Goal: Task Accomplishment & Management: Complete application form

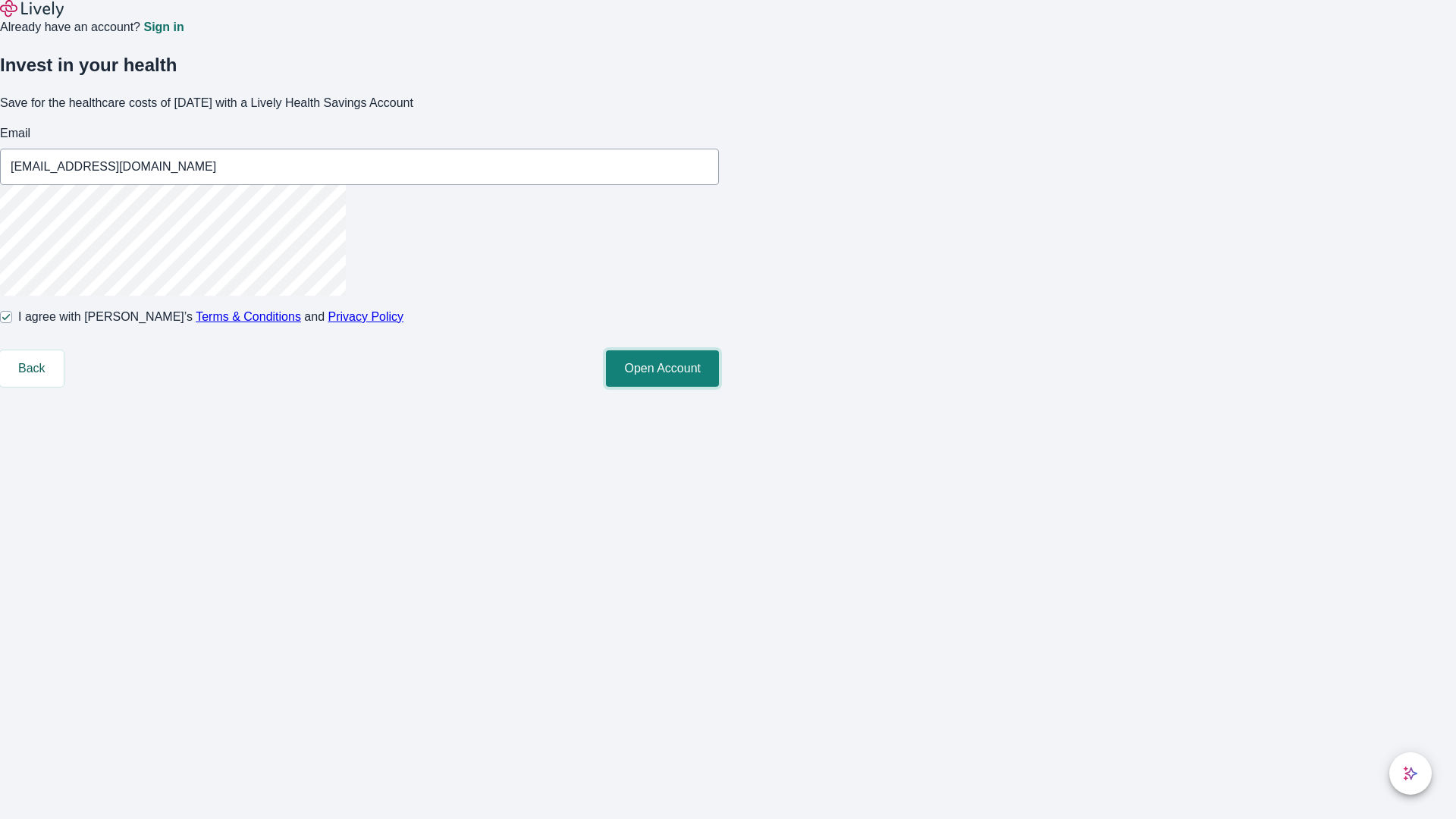
click at [719, 387] on button "Open Account" at bounding box center [662, 369] width 113 height 36
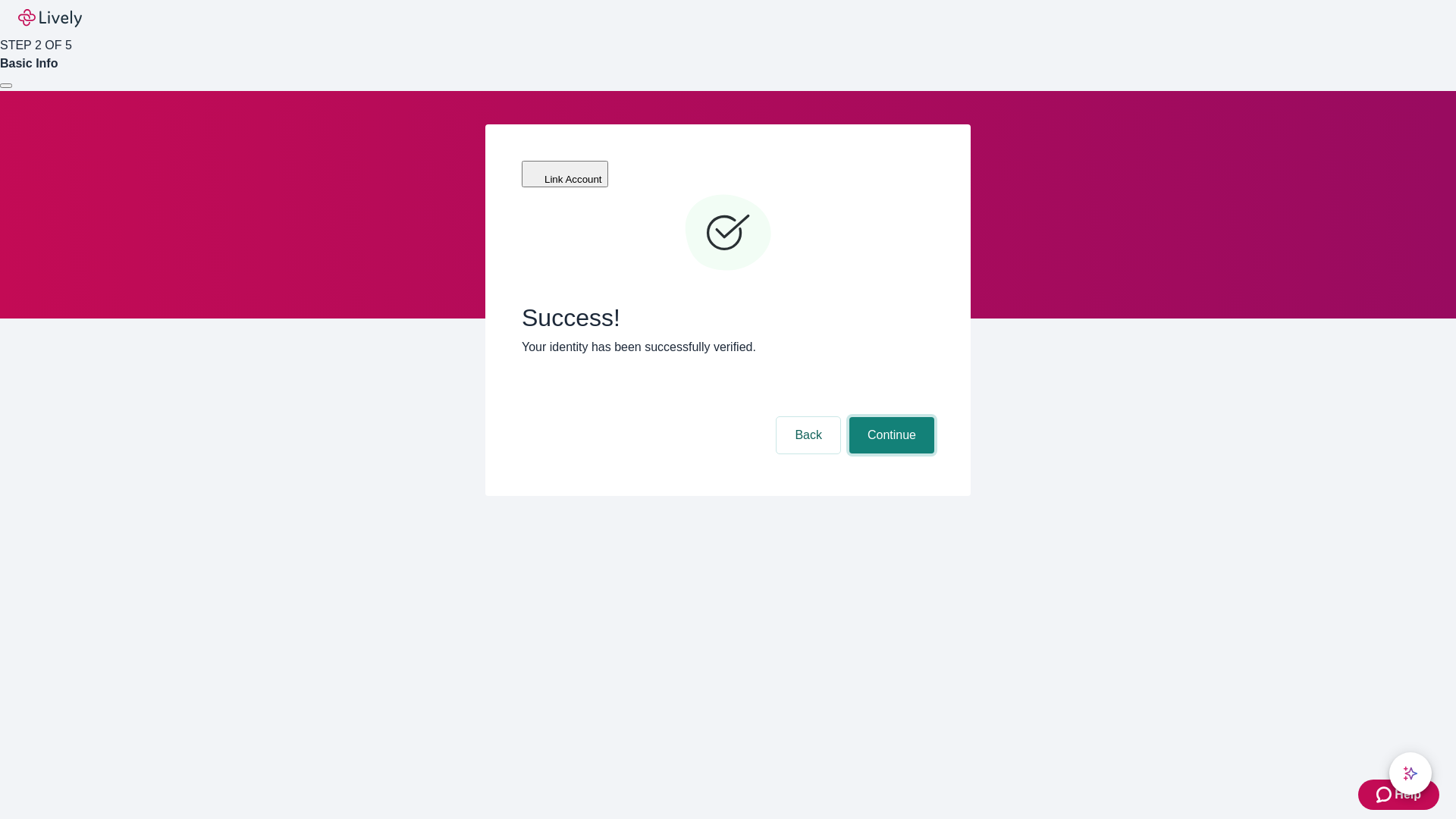
click at [889, 417] on button "Continue" at bounding box center [891, 435] width 85 height 36
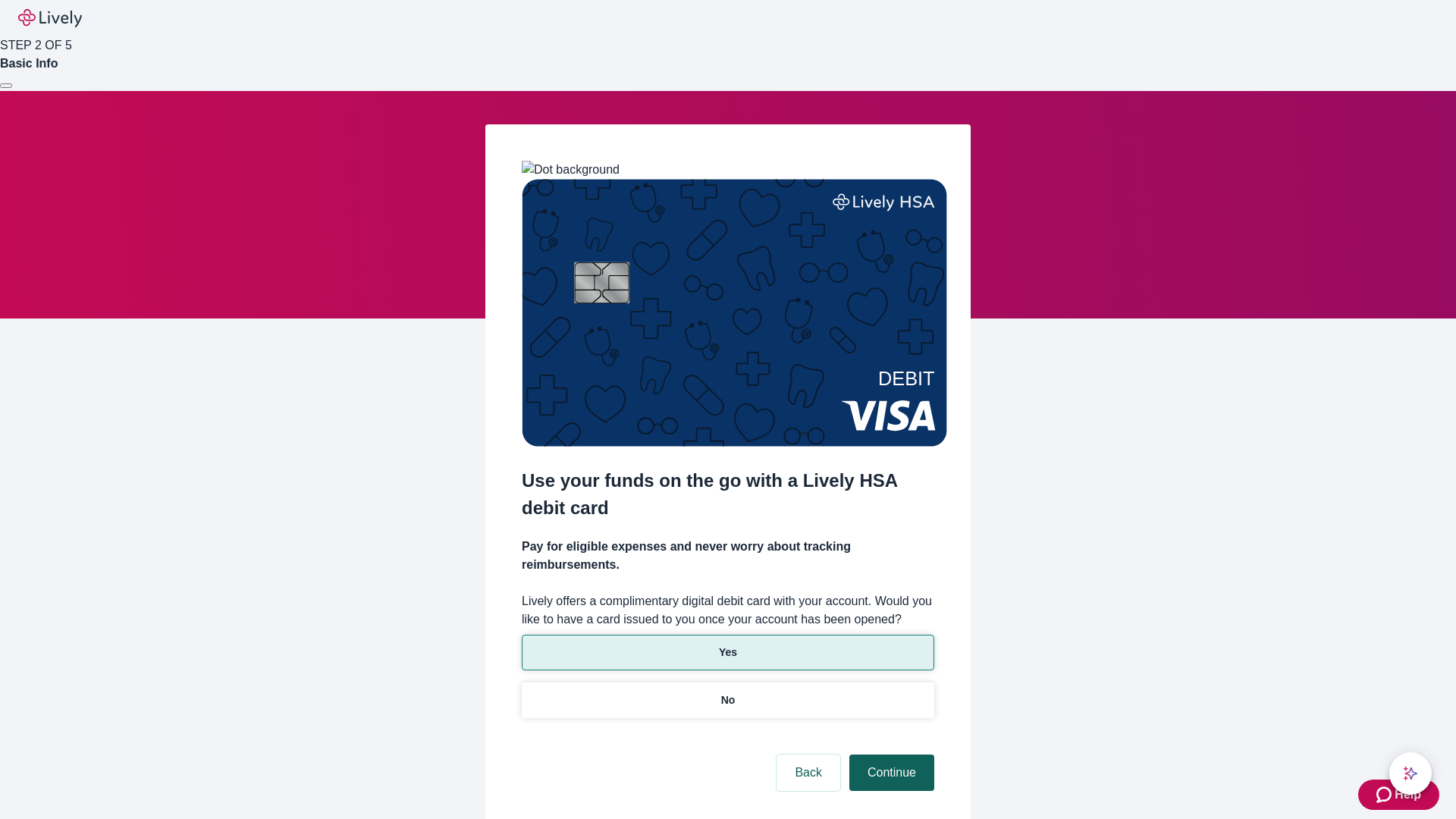
click at [727, 645] on p "Yes" at bounding box center [728, 653] width 18 height 16
click at [889, 755] on button "Continue" at bounding box center [891, 773] width 85 height 36
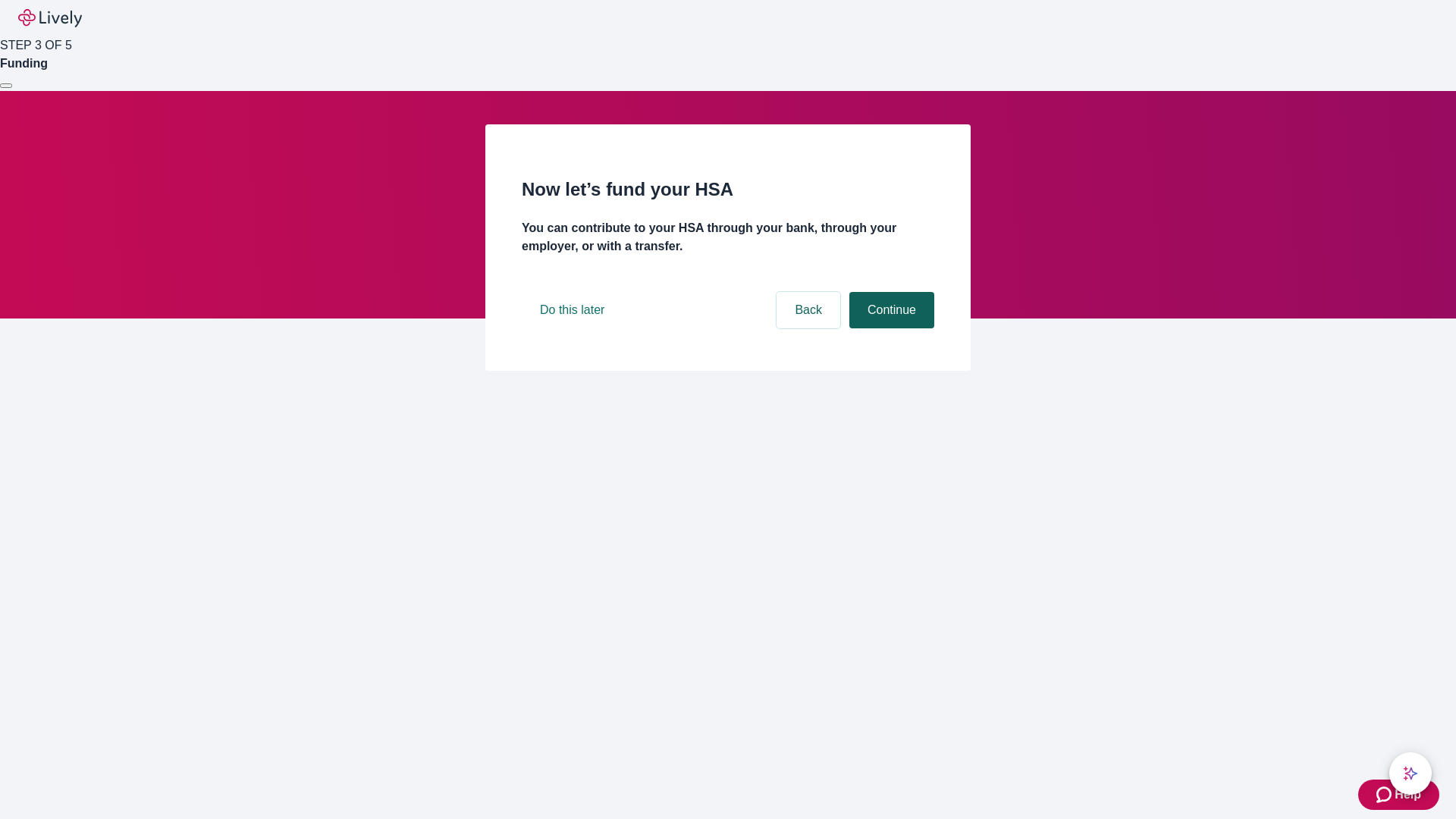
click at [889, 328] on button "Continue" at bounding box center [891, 310] width 85 height 36
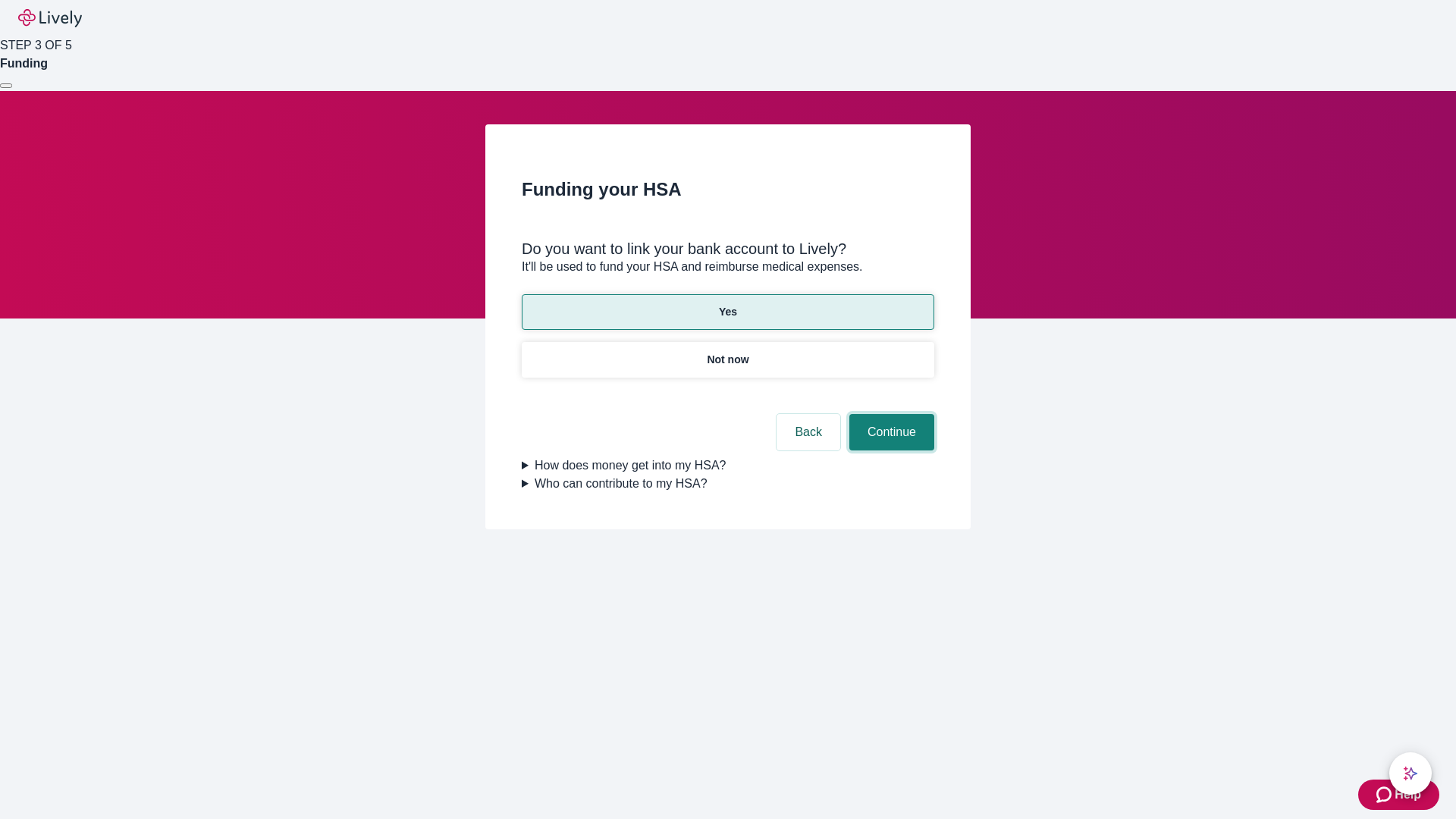
click at [889, 414] on button "Continue" at bounding box center [891, 432] width 85 height 36
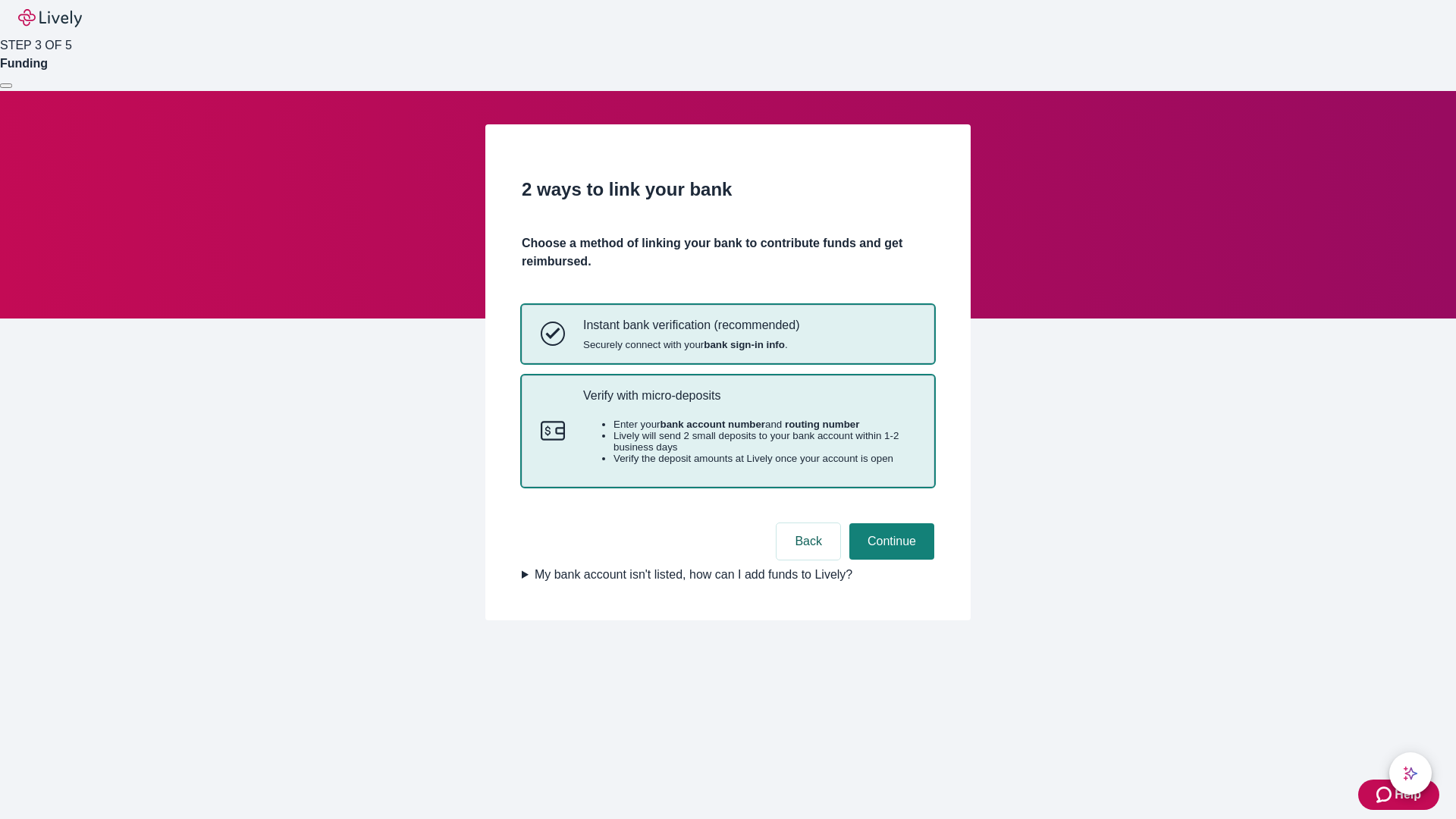
click at [748, 403] on p "Verify with micro-deposits" at bounding box center [749, 396] width 332 height 14
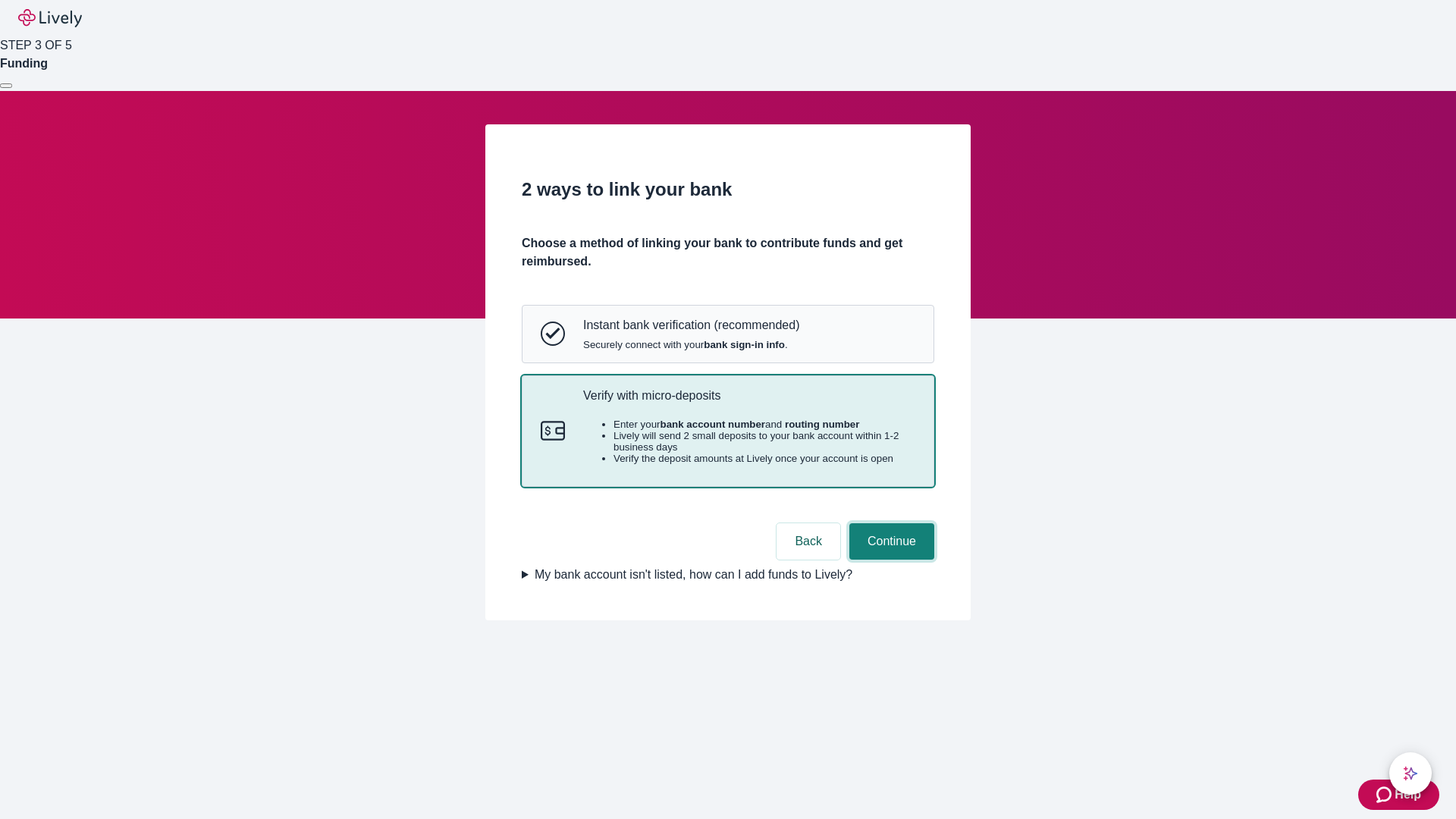
click at [889, 560] on button "Continue" at bounding box center [891, 542] width 85 height 36
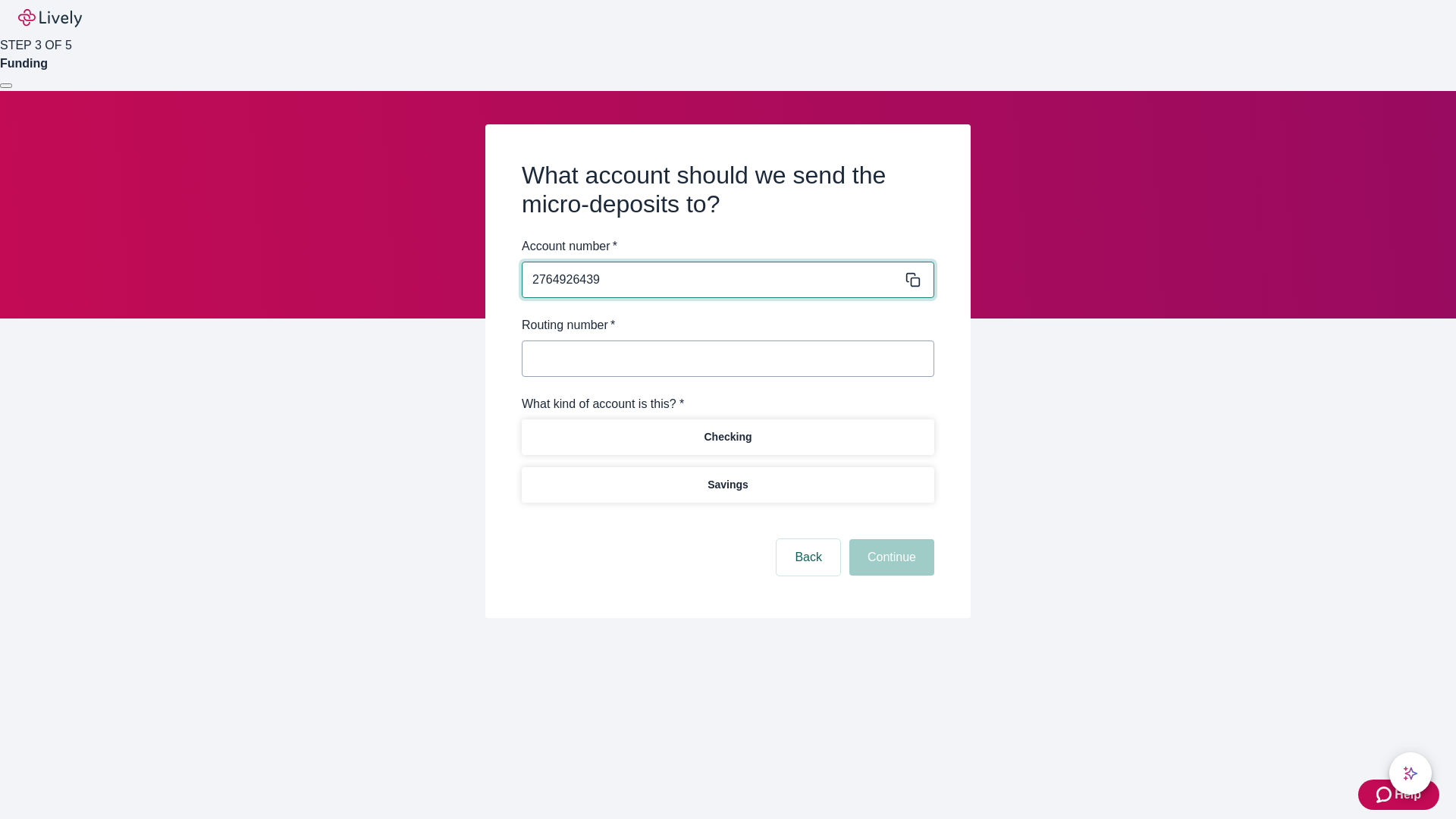
type input "2764926439"
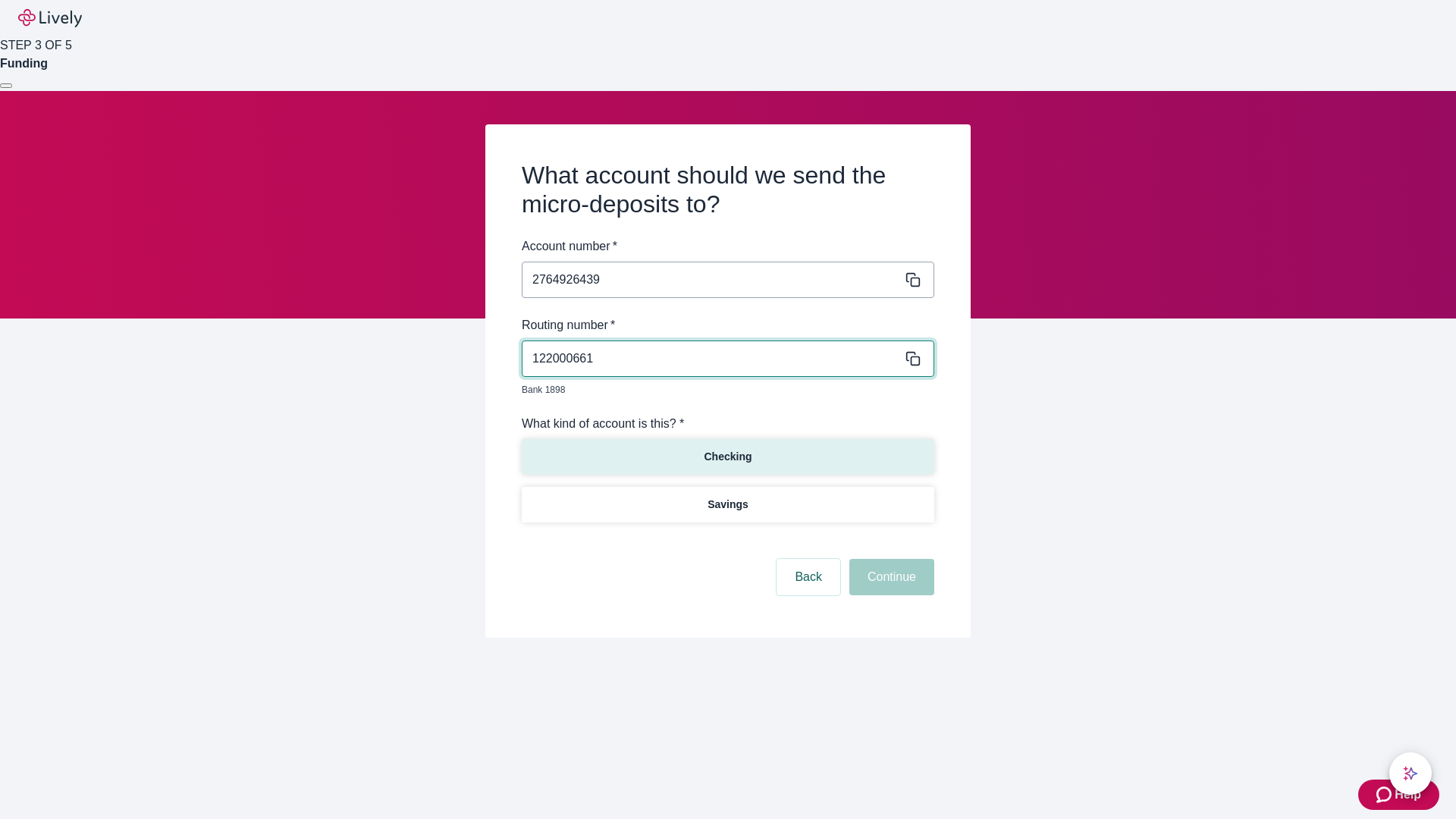
type input "122000661"
click at [727, 449] on p "Checking" at bounding box center [728, 457] width 48 height 16
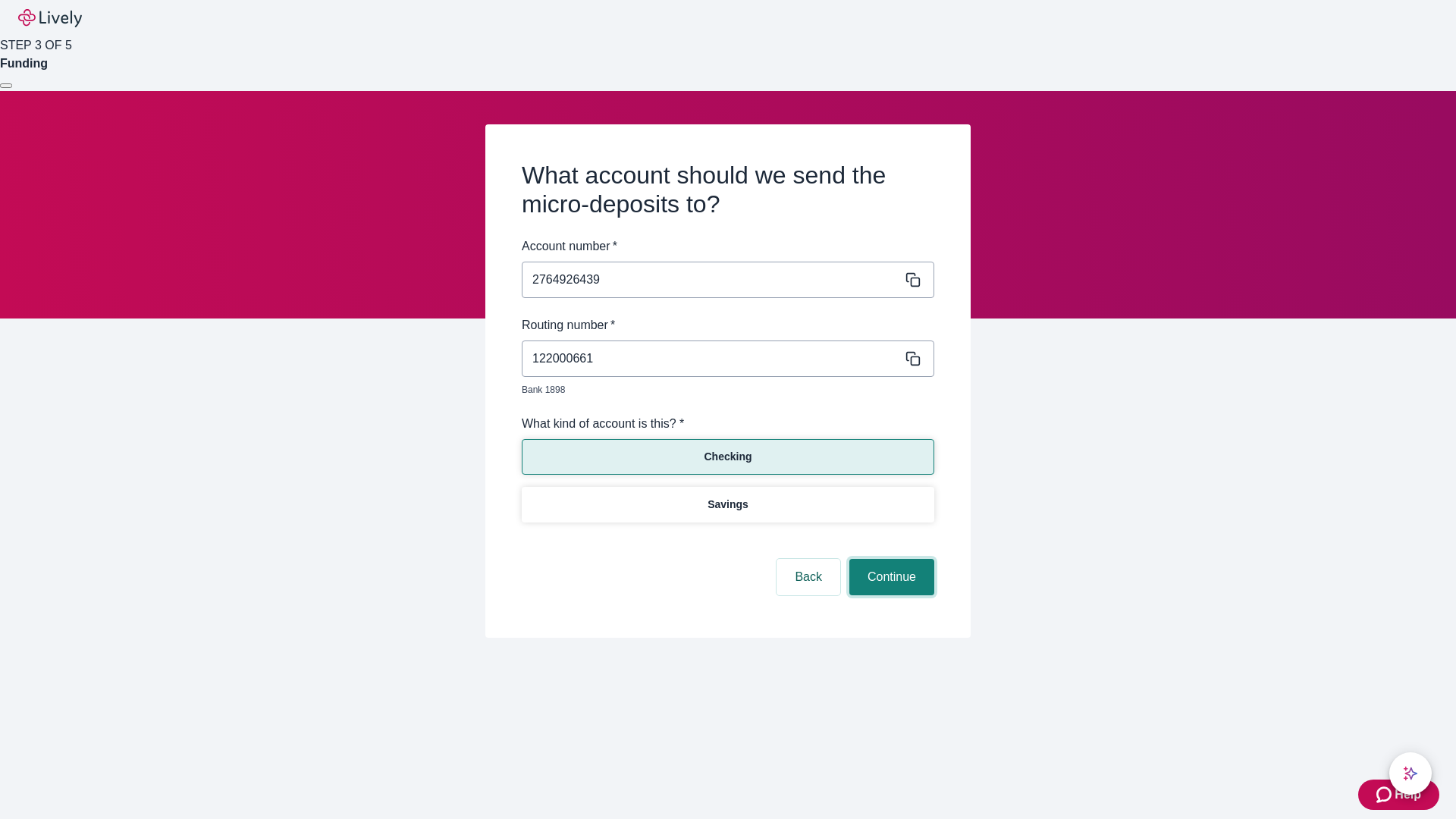
click at [889, 560] on button "Continue" at bounding box center [891, 577] width 85 height 36
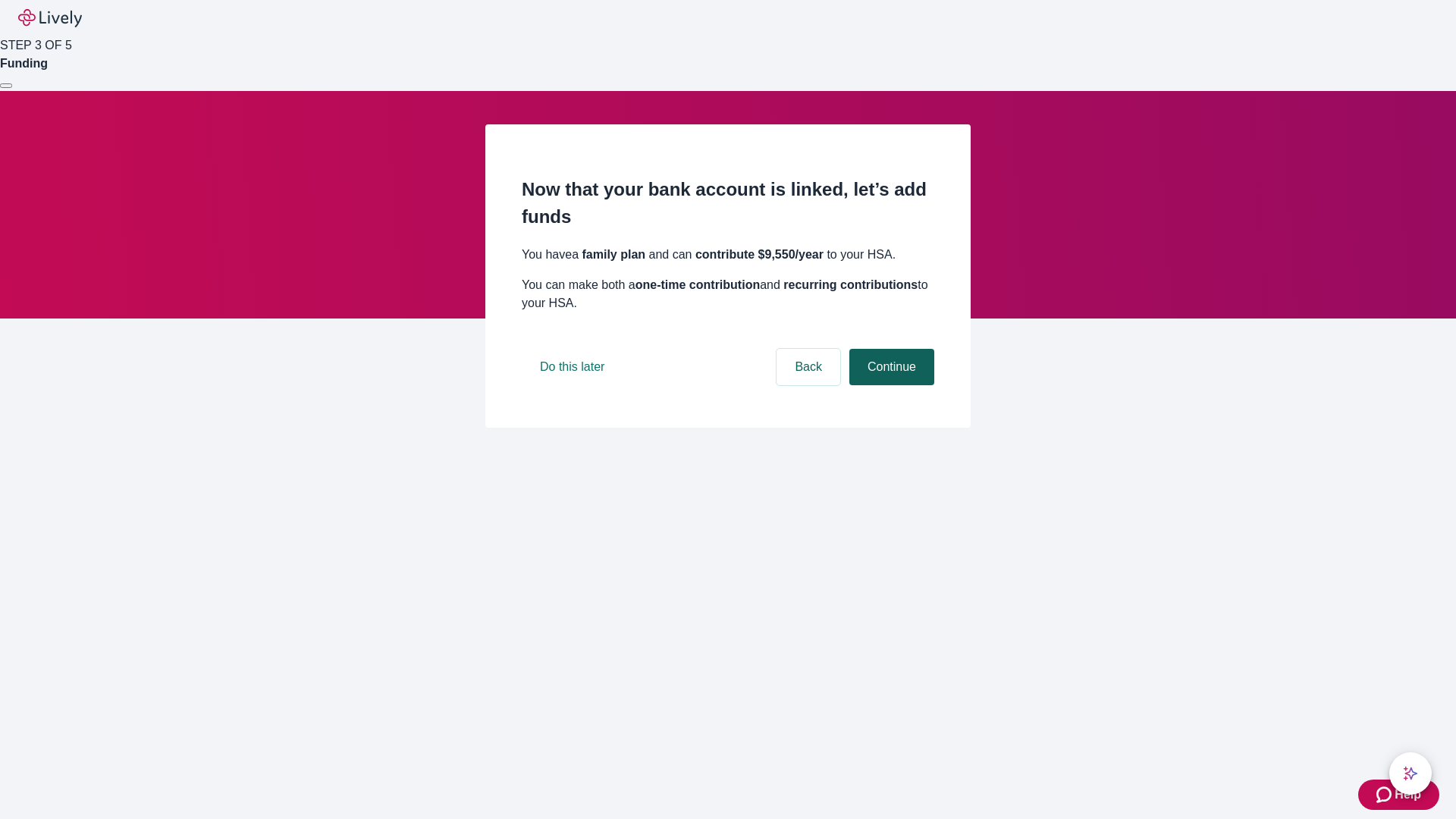
click at [889, 385] on button "Continue" at bounding box center [891, 367] width 85 height 36
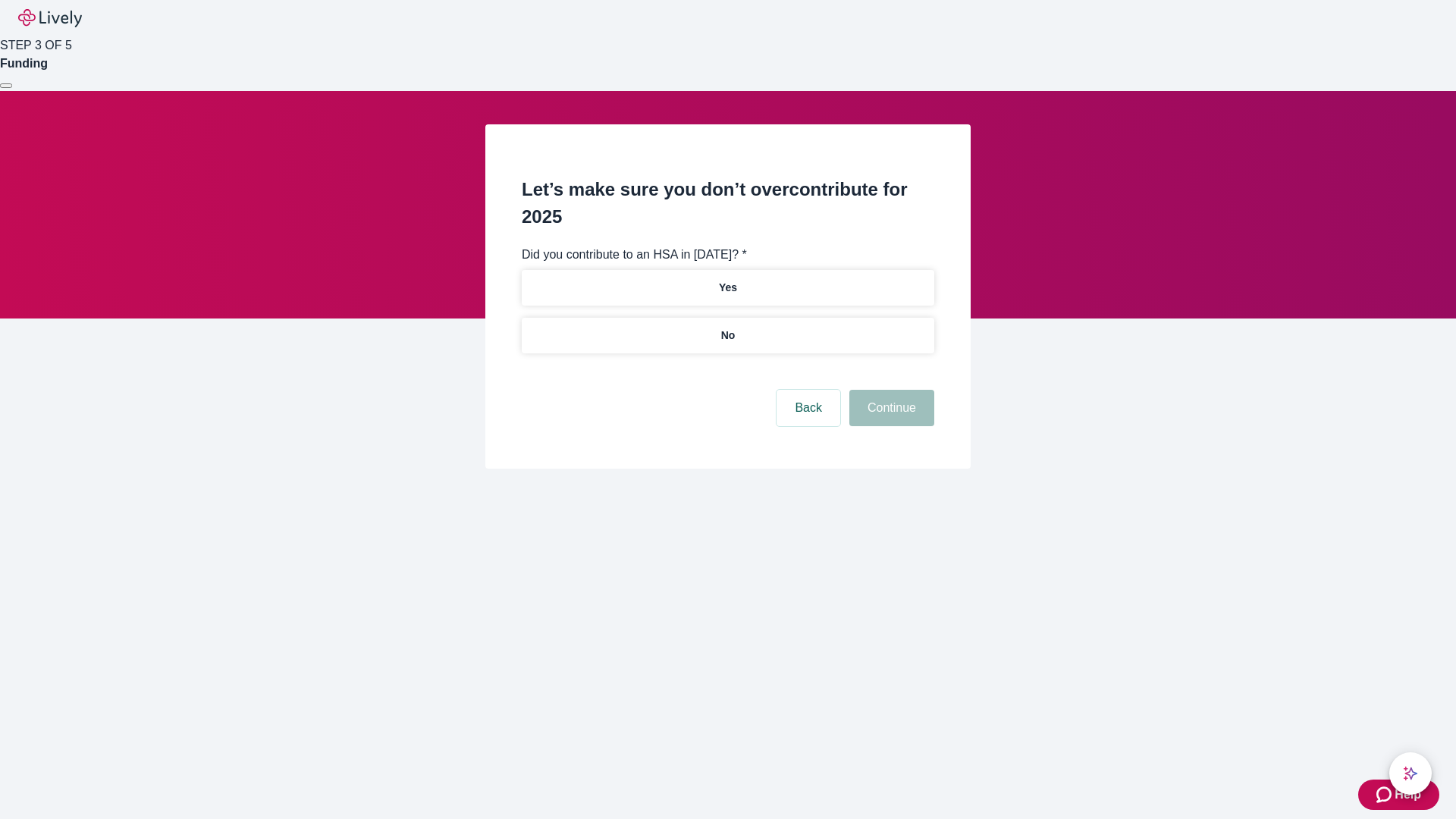
click at [727, 327] on p "No" at bounding box center [728, 335] width 14 height 16
click at [889, 390] on button "Continue" at bounding box center [891, 408] width 85 height 36
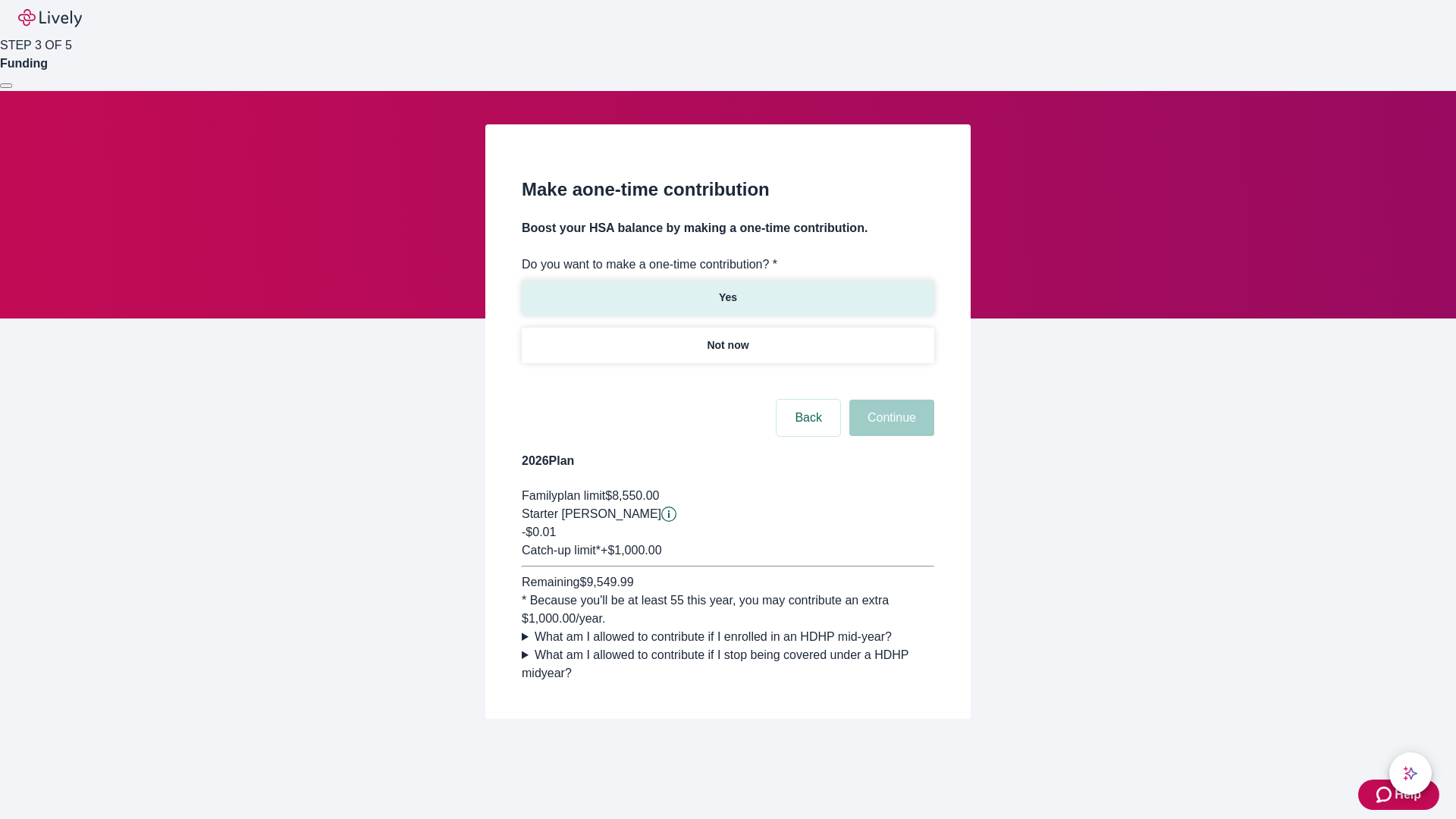
click at [727, 289] on p "Yes" at bounding box center [728, 297] width 18 height 16
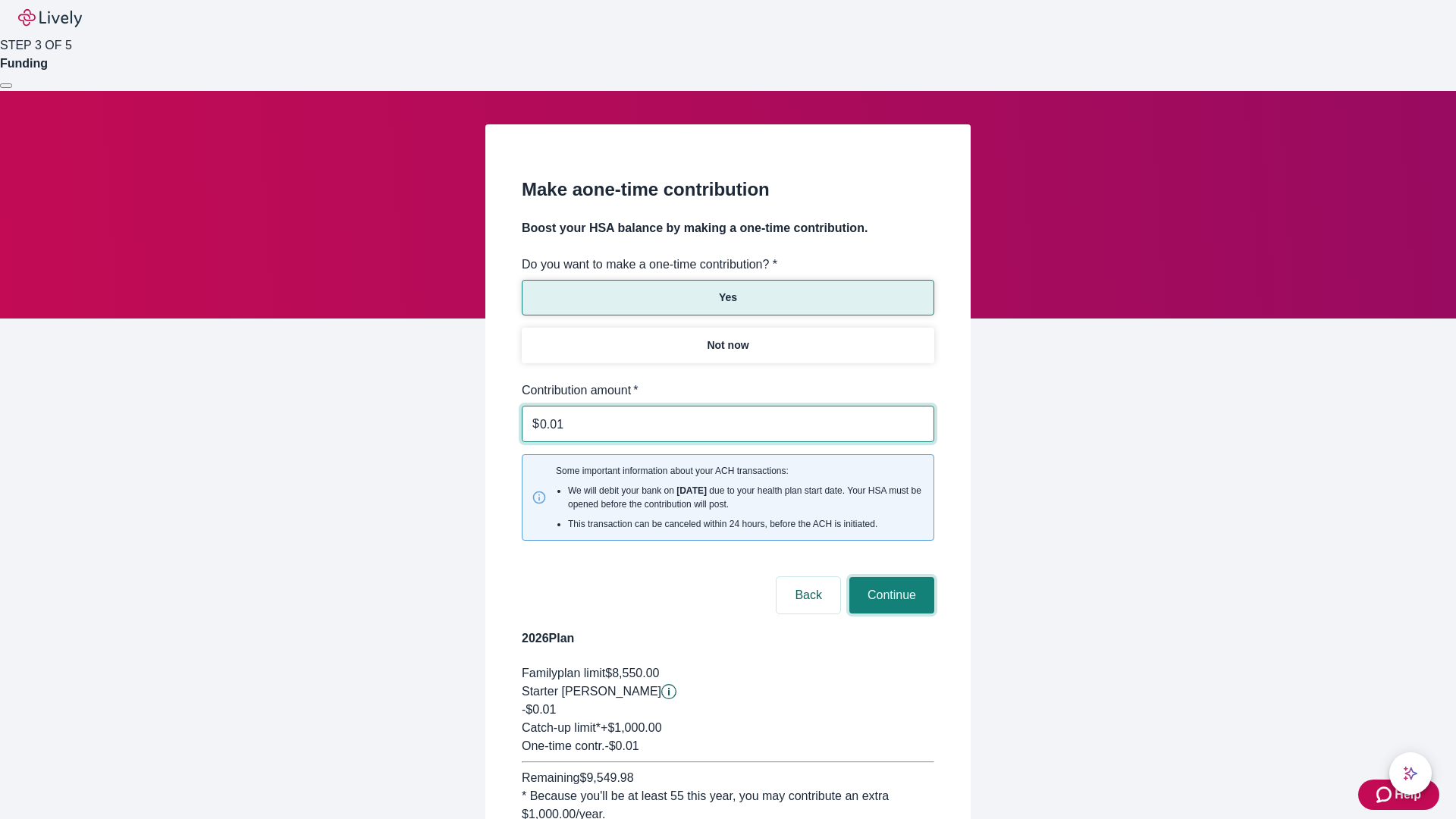
click at [889, 577] on button "Continue" at bounding box center [891, 595] width 85 height 36
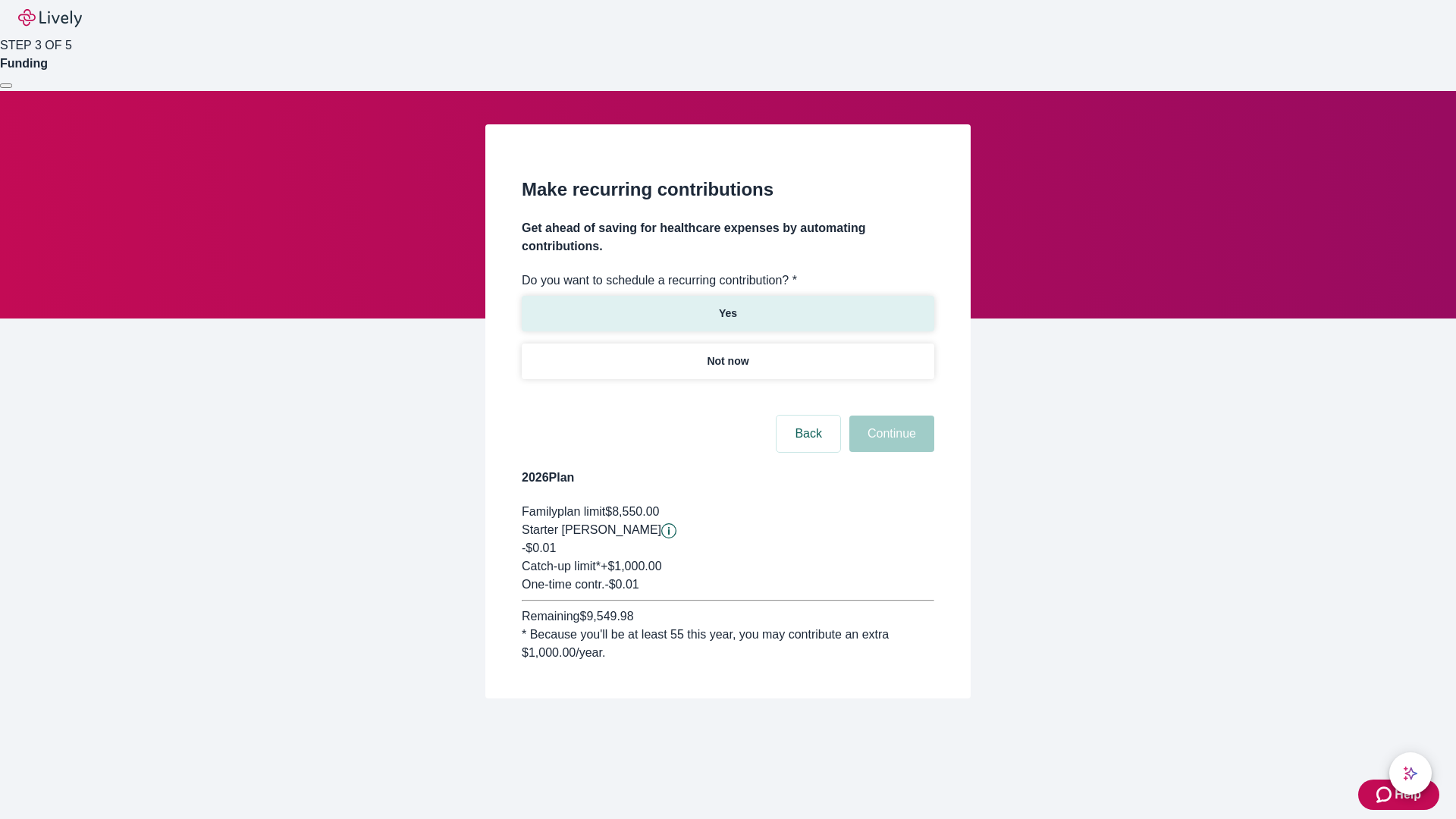
click at [727, 306] on p "Yes" at bounding box center [728, 314] width 18 height 16
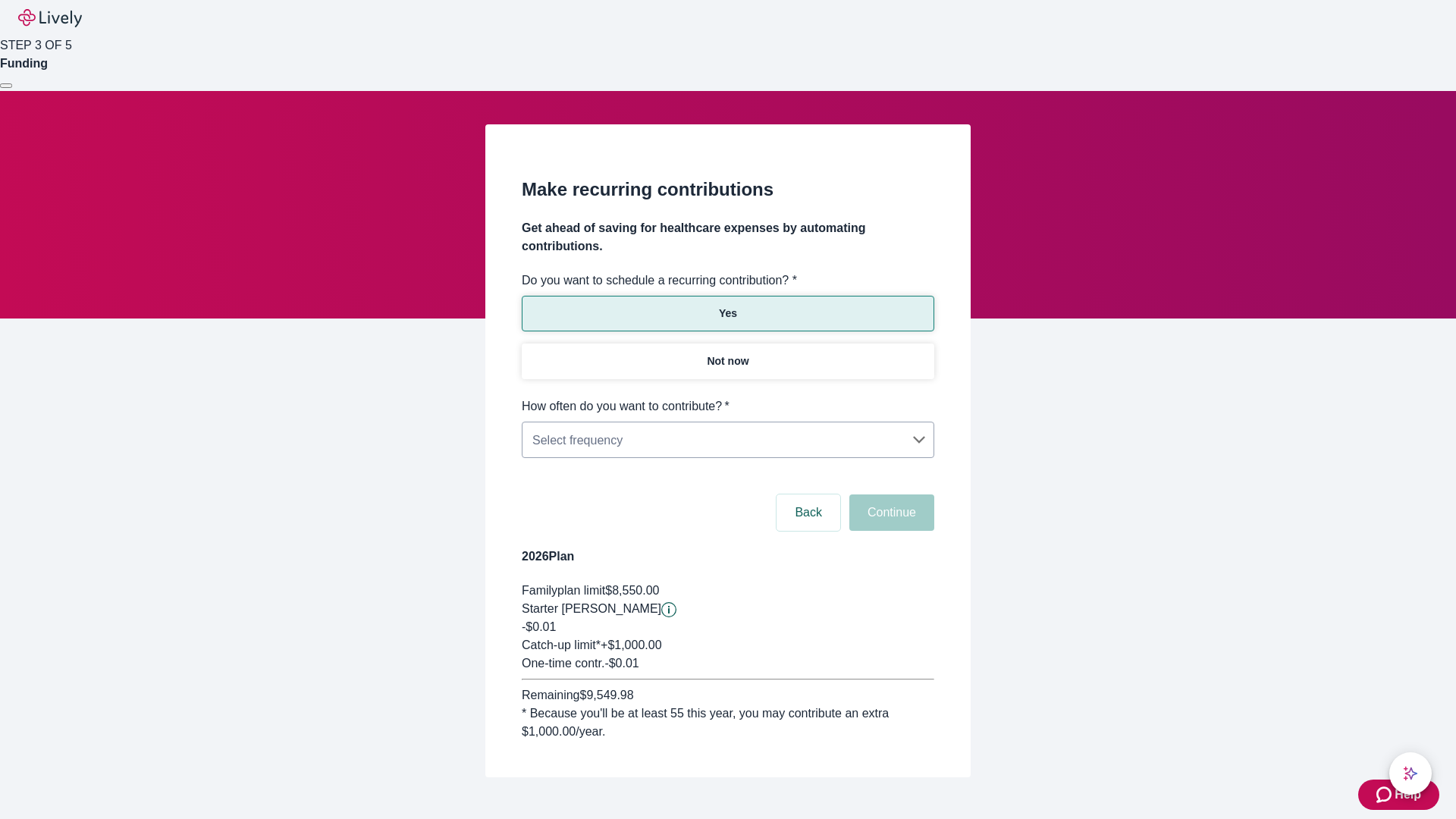
click at [727, 397] on body "Help STEP 3 OF 5 Funding Make recurring contributions Get ahead of saving for h…" at bounding box center [728, 425] width 1456 height 850
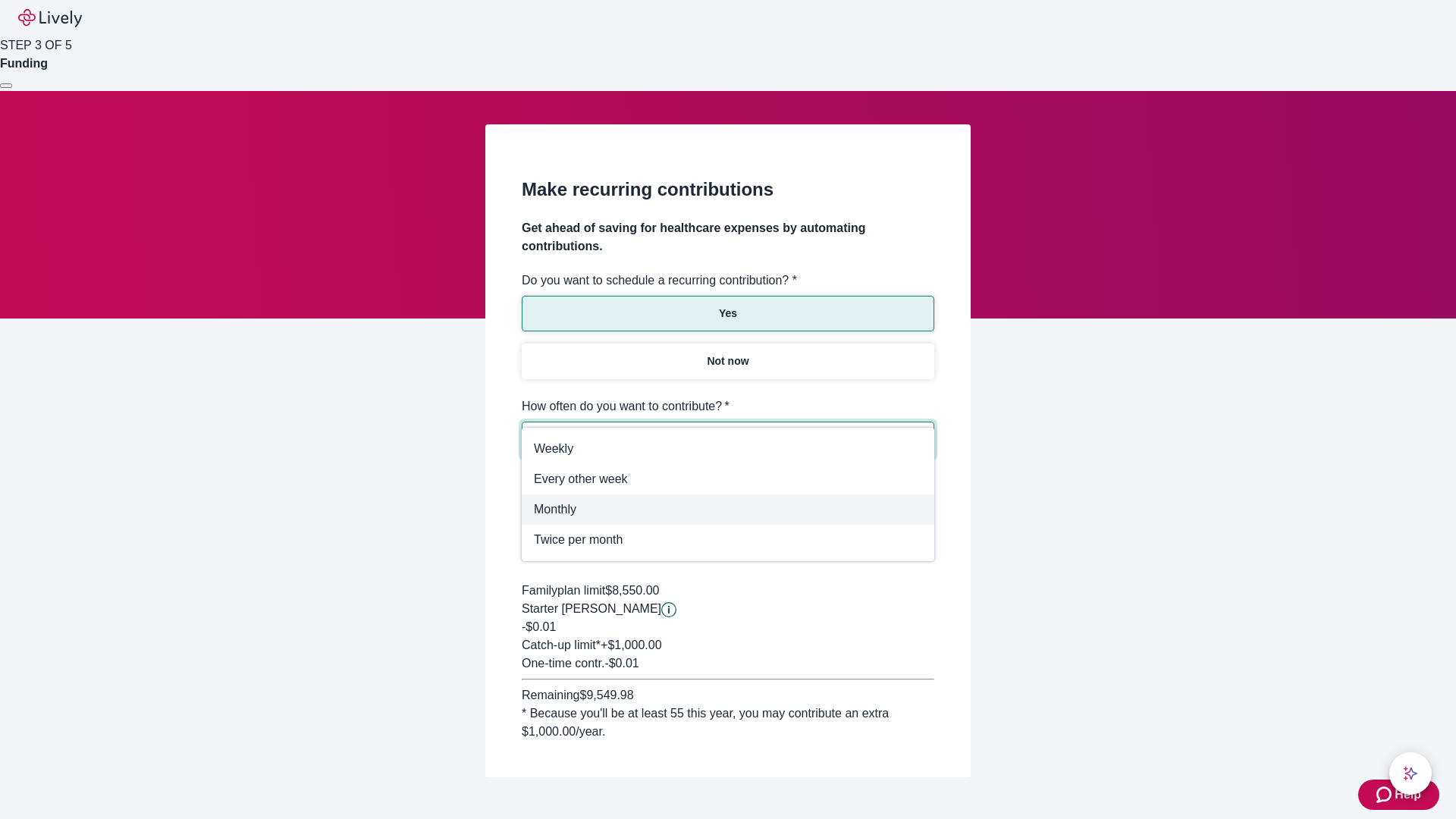
click at [728, 510] on span "Monthly" at bounding box center [728, 509] width 388 height 18
type input "Monthly"
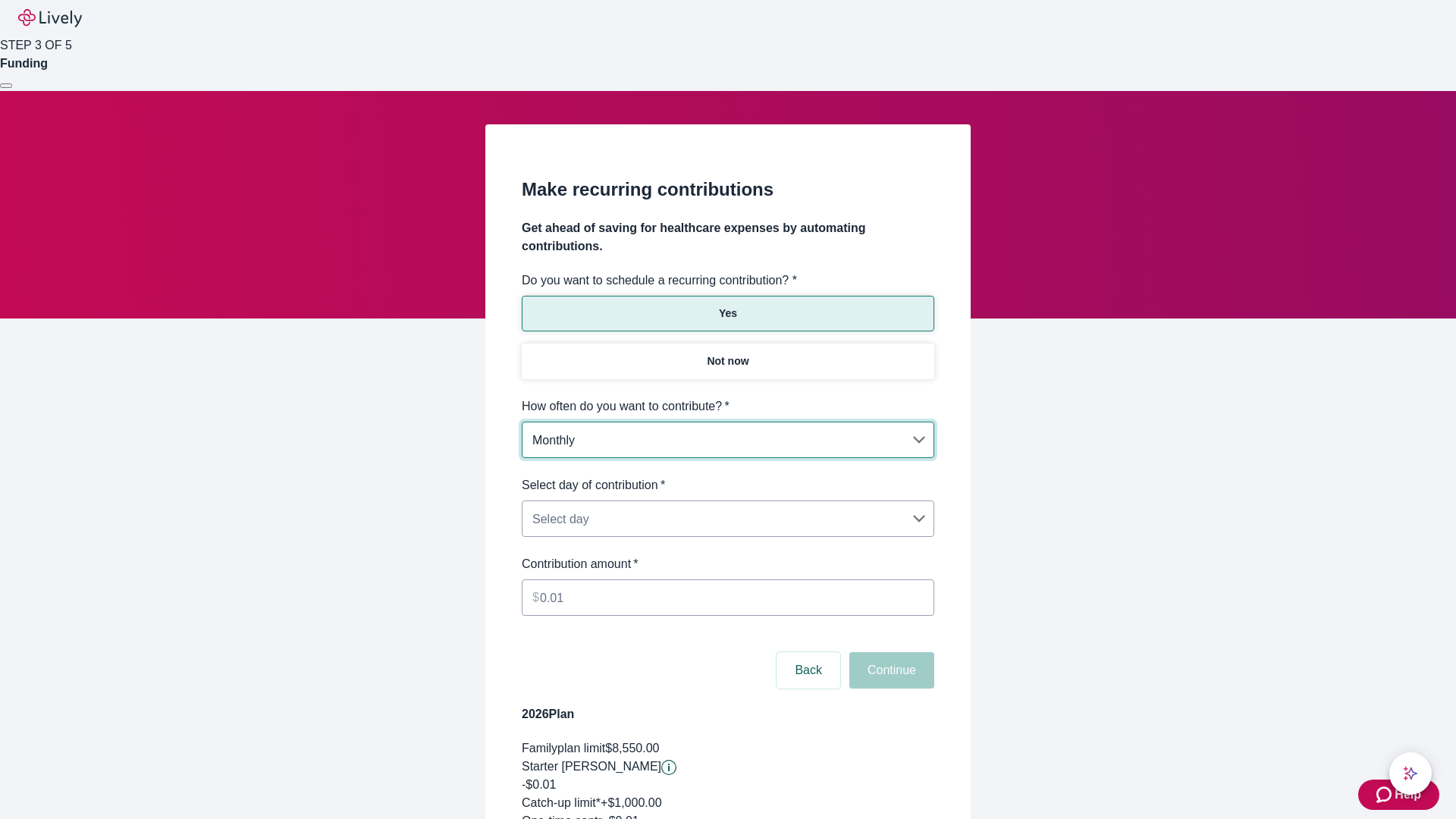
click at [727, 476] on body "Help STEP 3 OF 5 Funding Make recurring contributions Get ahead of saving for h…" at bounding box center [728, 503] width 1456 height 1008
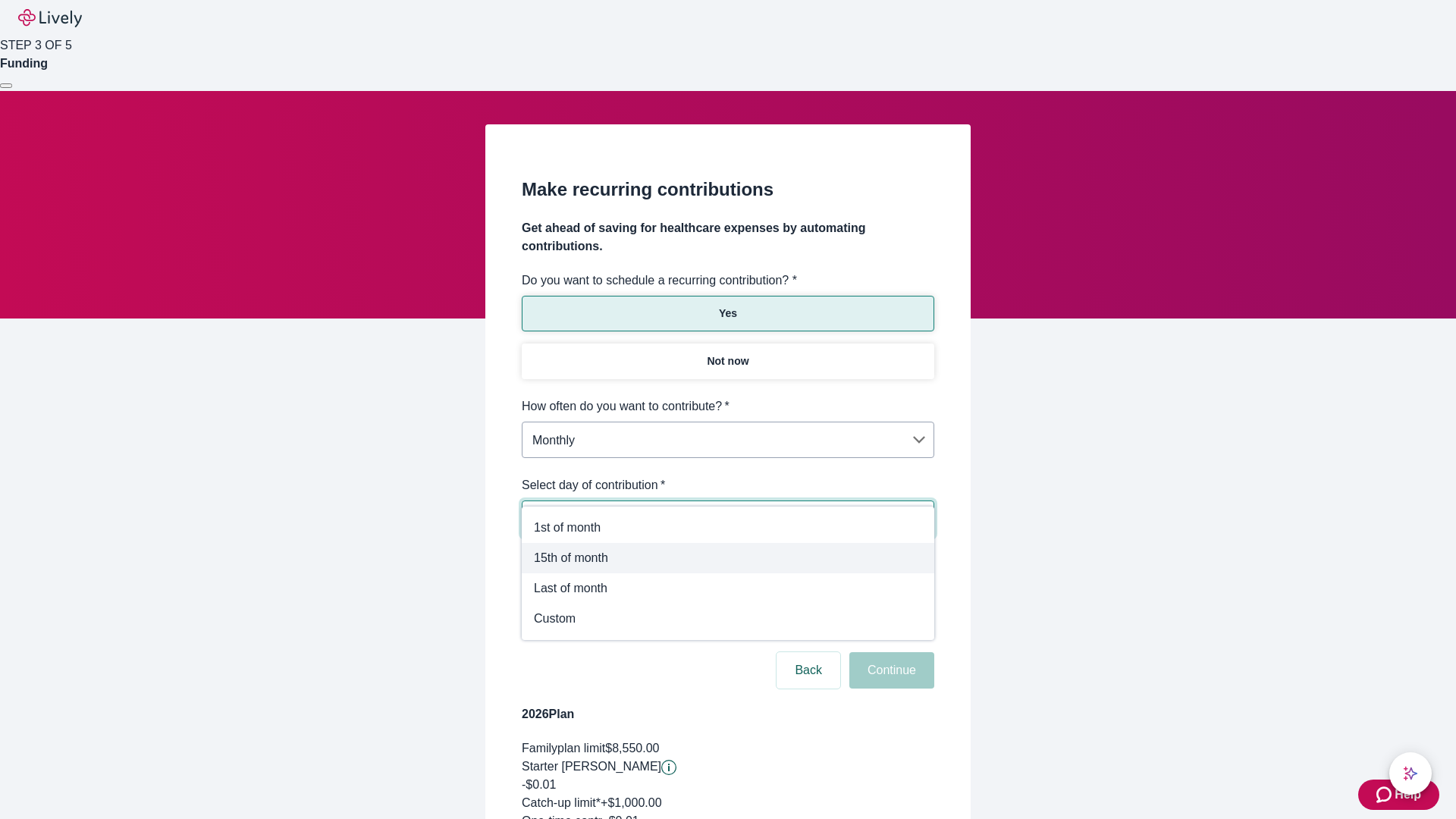
click at [728, 558] on span "15th of month" at bounding box center [728, 558] width 388 height 18
type input "Monthly15th"
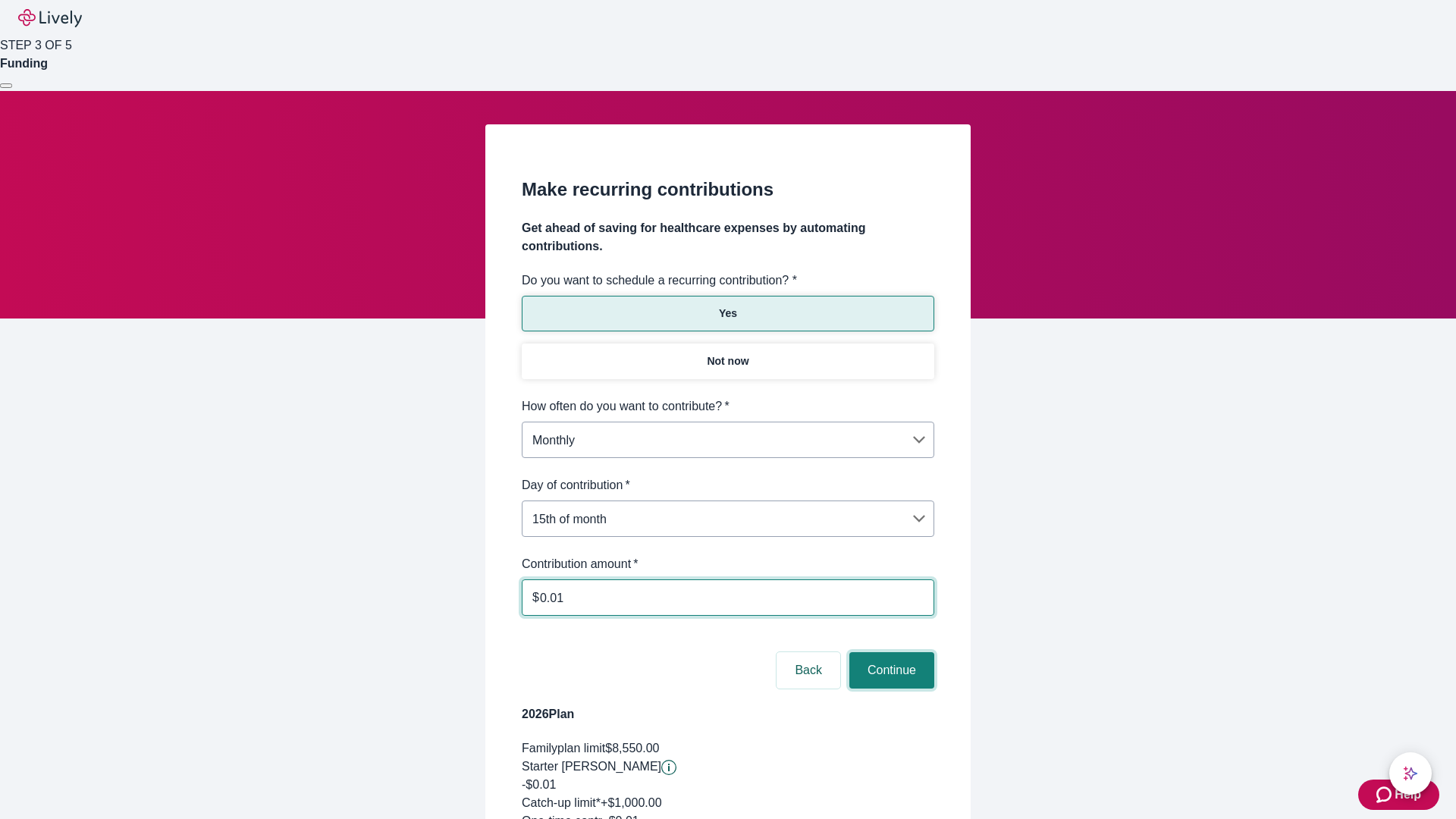
click at [889, 653] on button "Continue" at bounding box center [891, 671] width 85 height 36
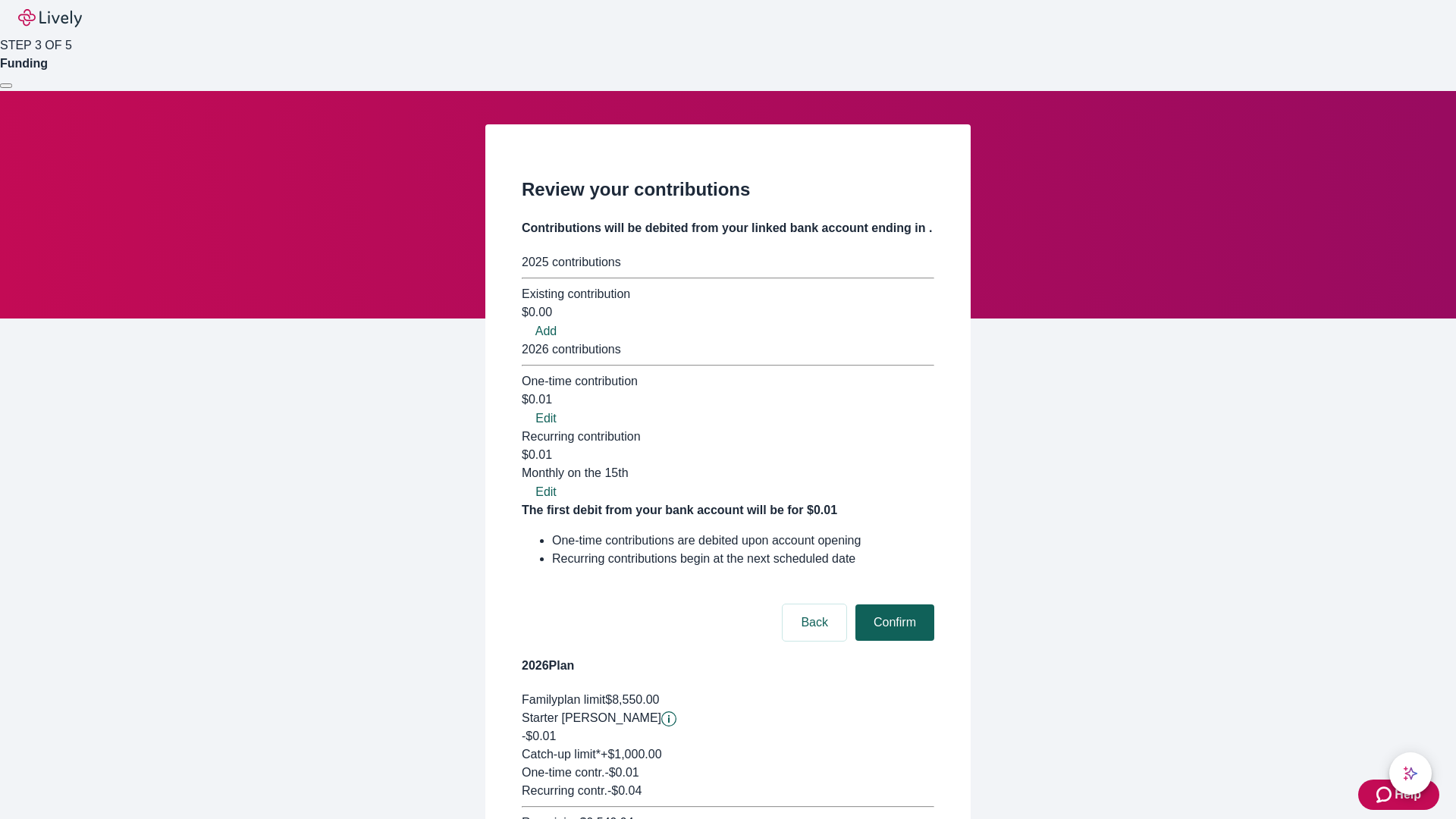
click at [892, 604] on button "Confirm" at bounding box center [894, 622] width 78 height 36
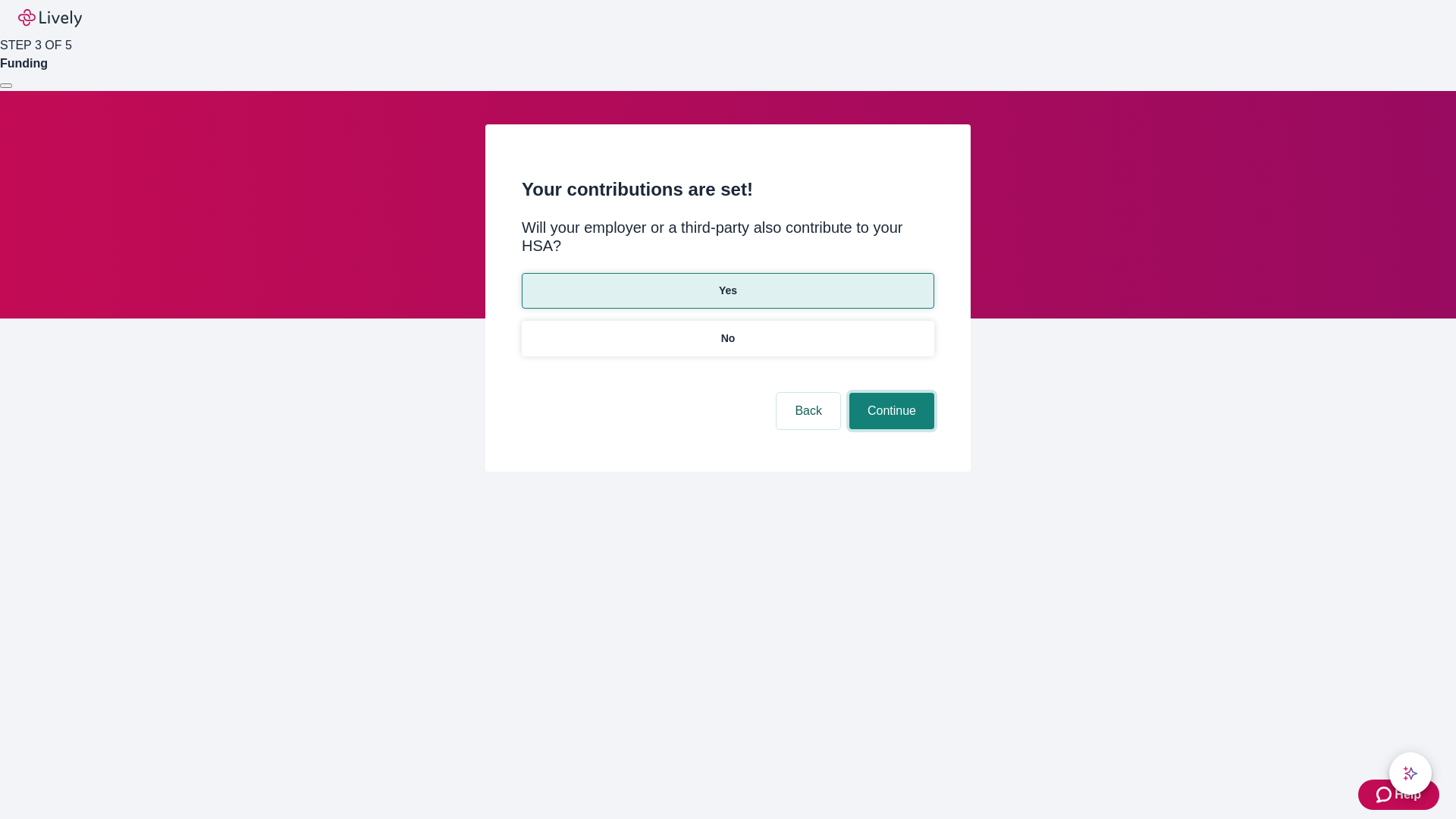
click at [889, 393] on button "Continue" at bounding box center [891, 411] width 85 height 36
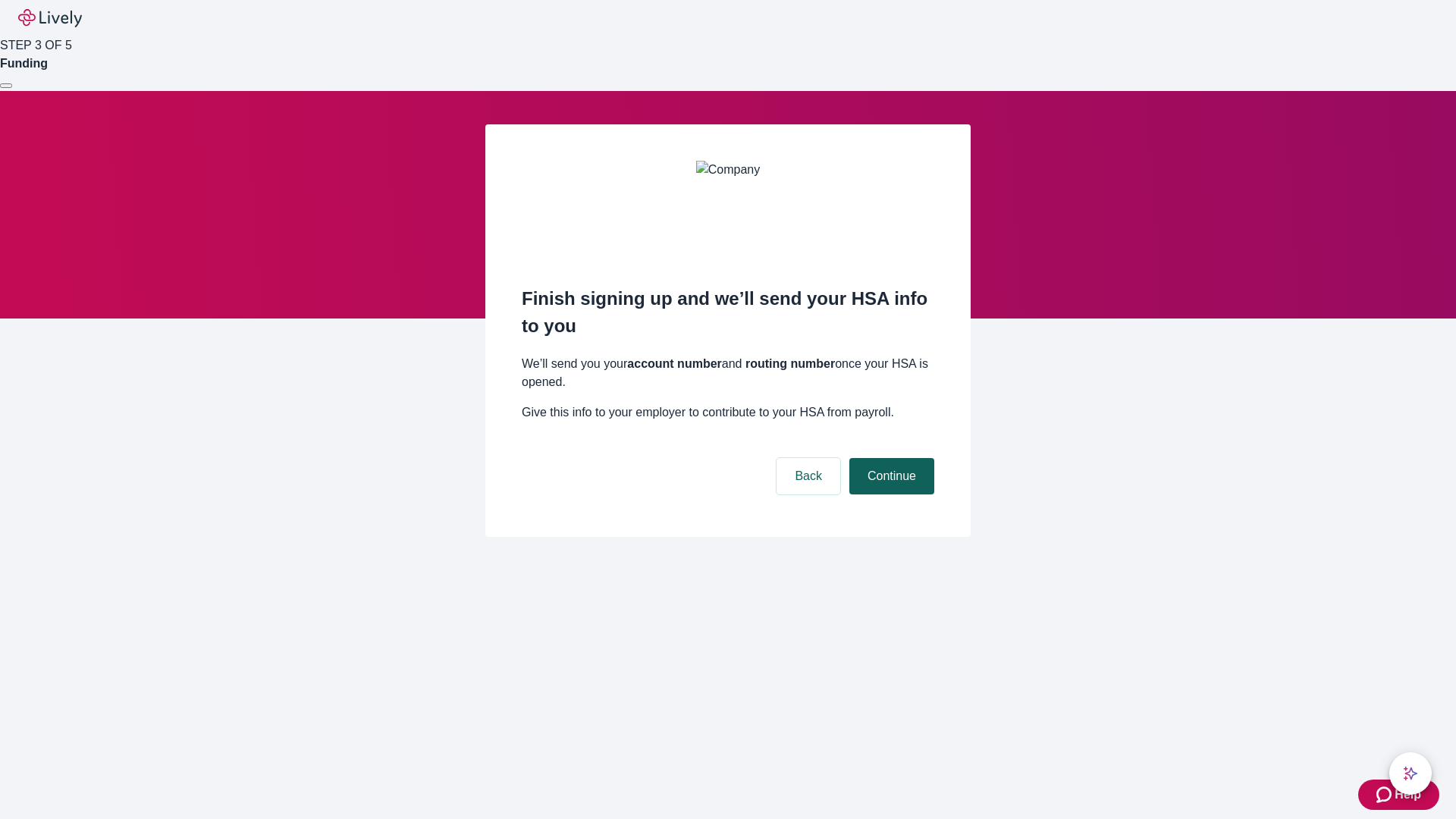
click at [889, 458] on button "Continue" at bounding box center [891, 476] width 85 height 36
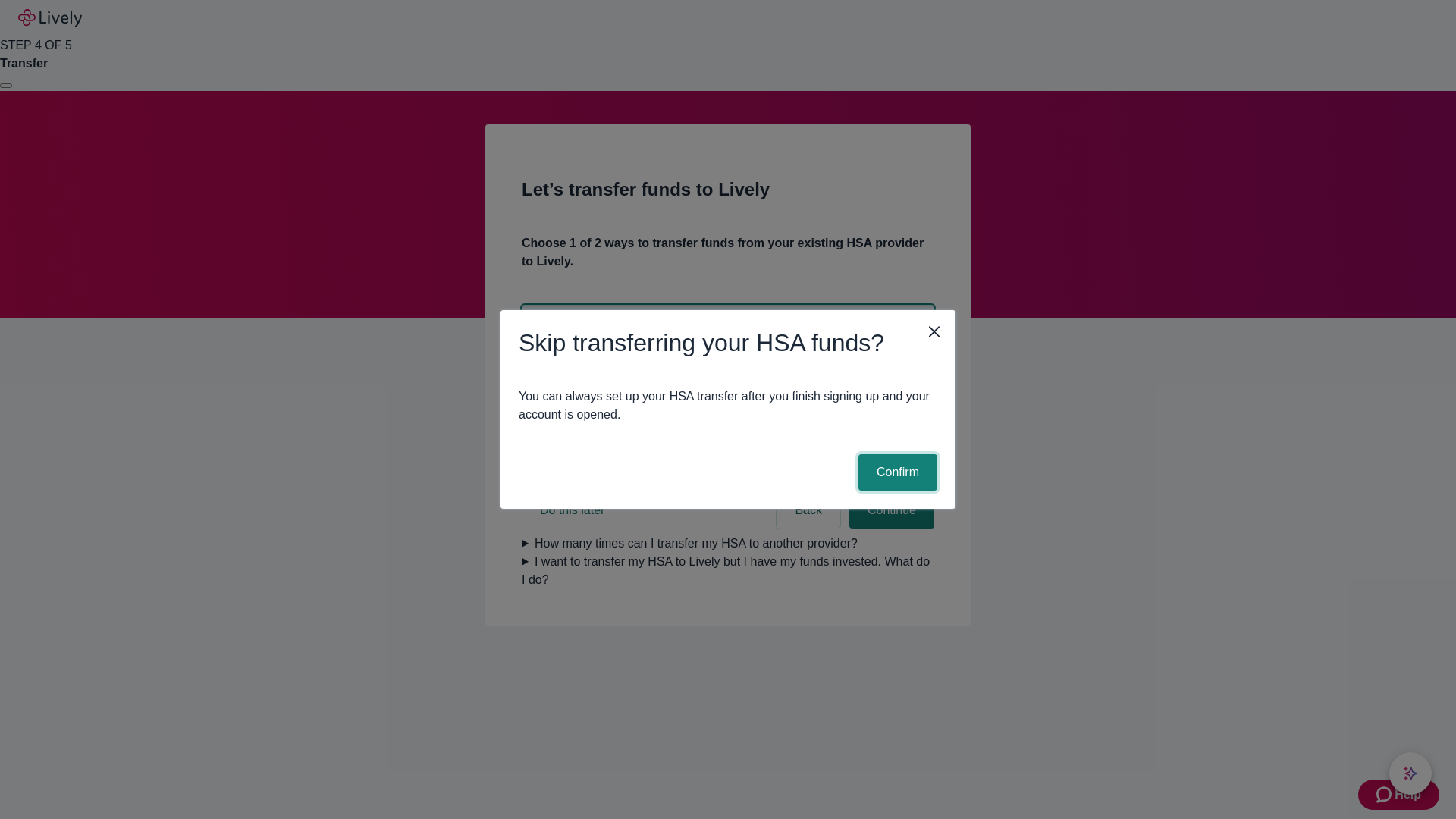
click at [896, 473] on button "Confirm" at bounding box center [897, 473] width 78 height 36
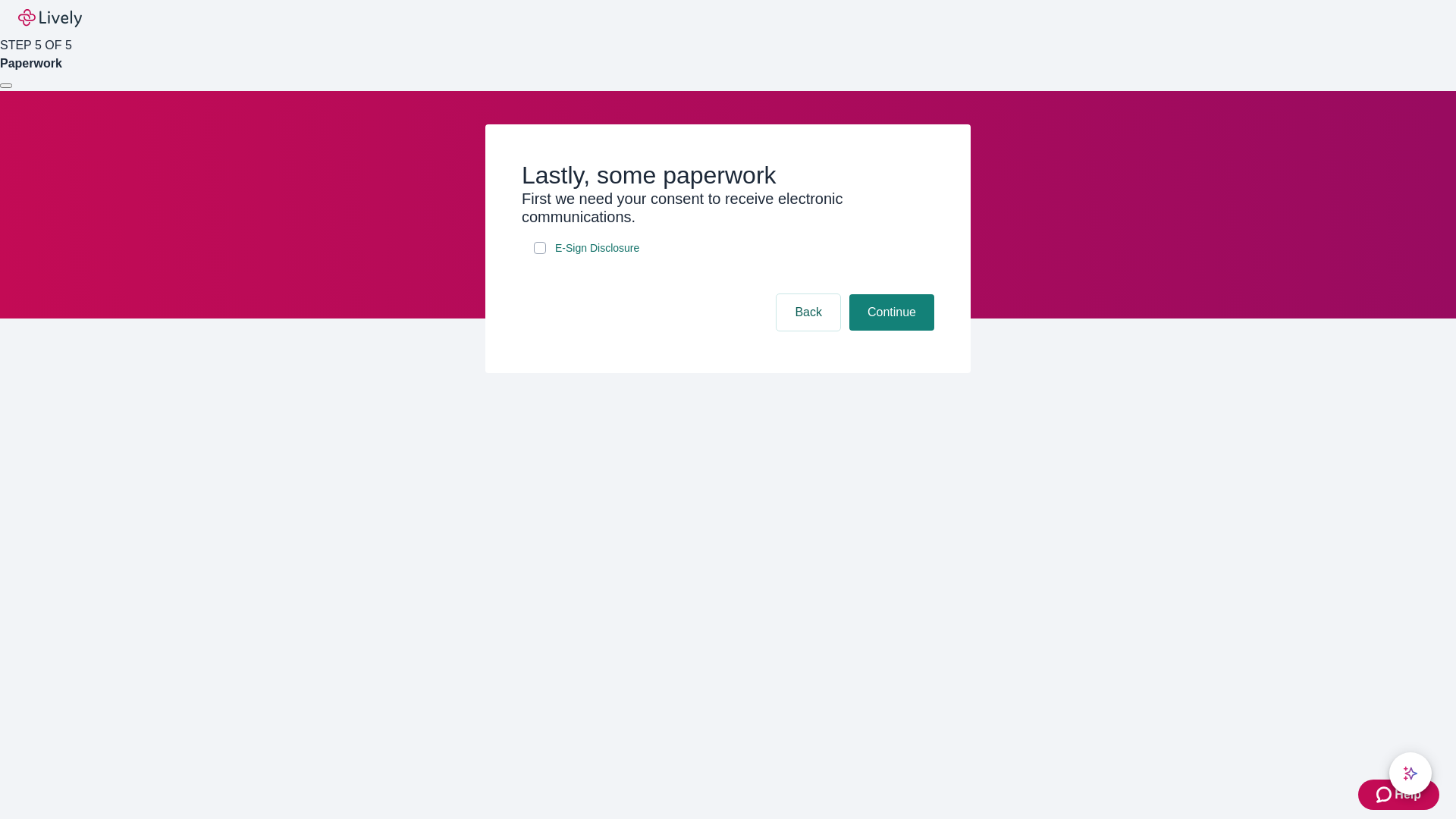
click at [540, 254] on input "E-Sign Disclosure" at bounding box center [539, 247] width 12 height 12
checkbox input "true"
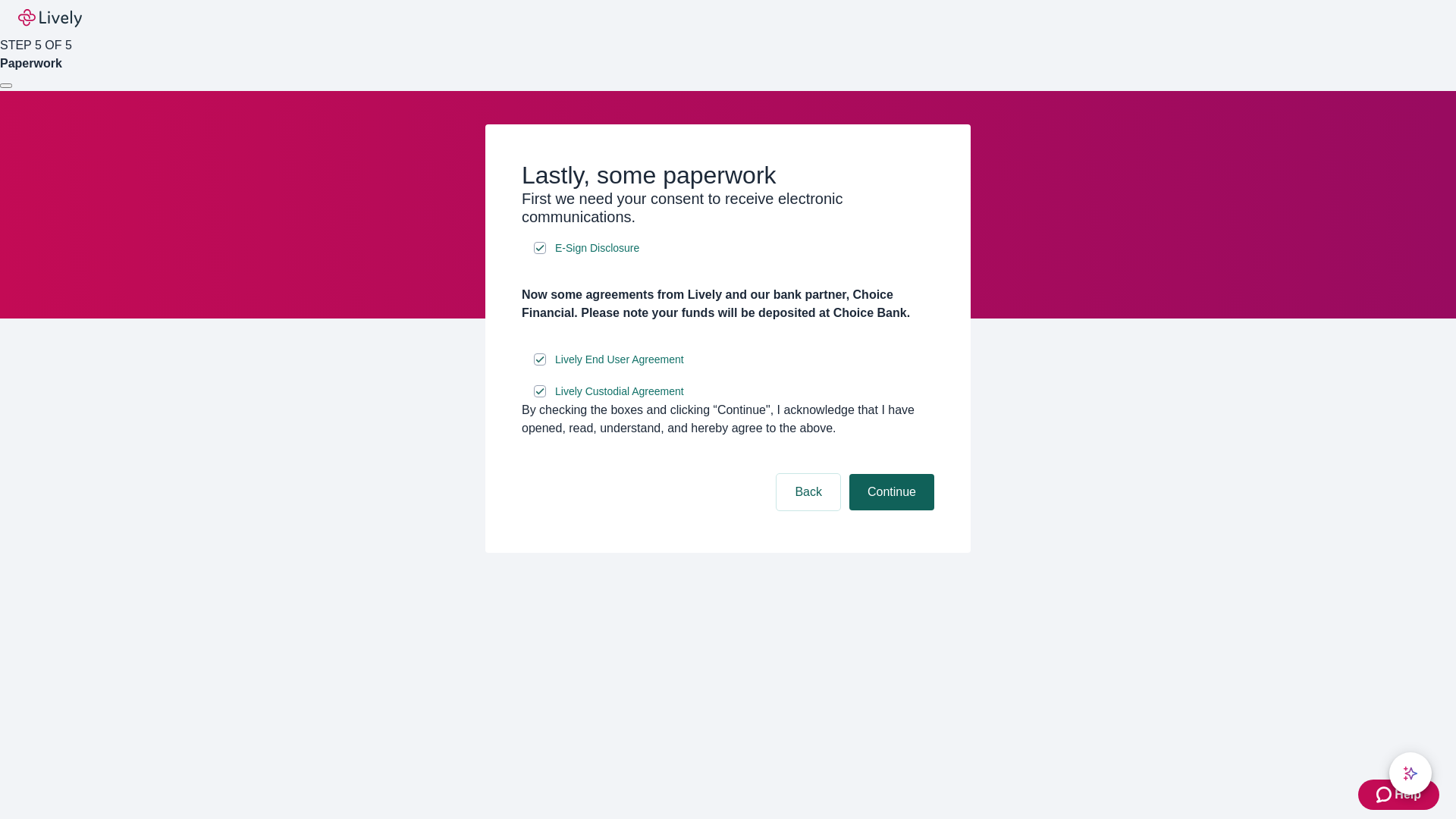
click at [889, 511] on button "Continue" at bounding box center [891, 492] width 85 height 36
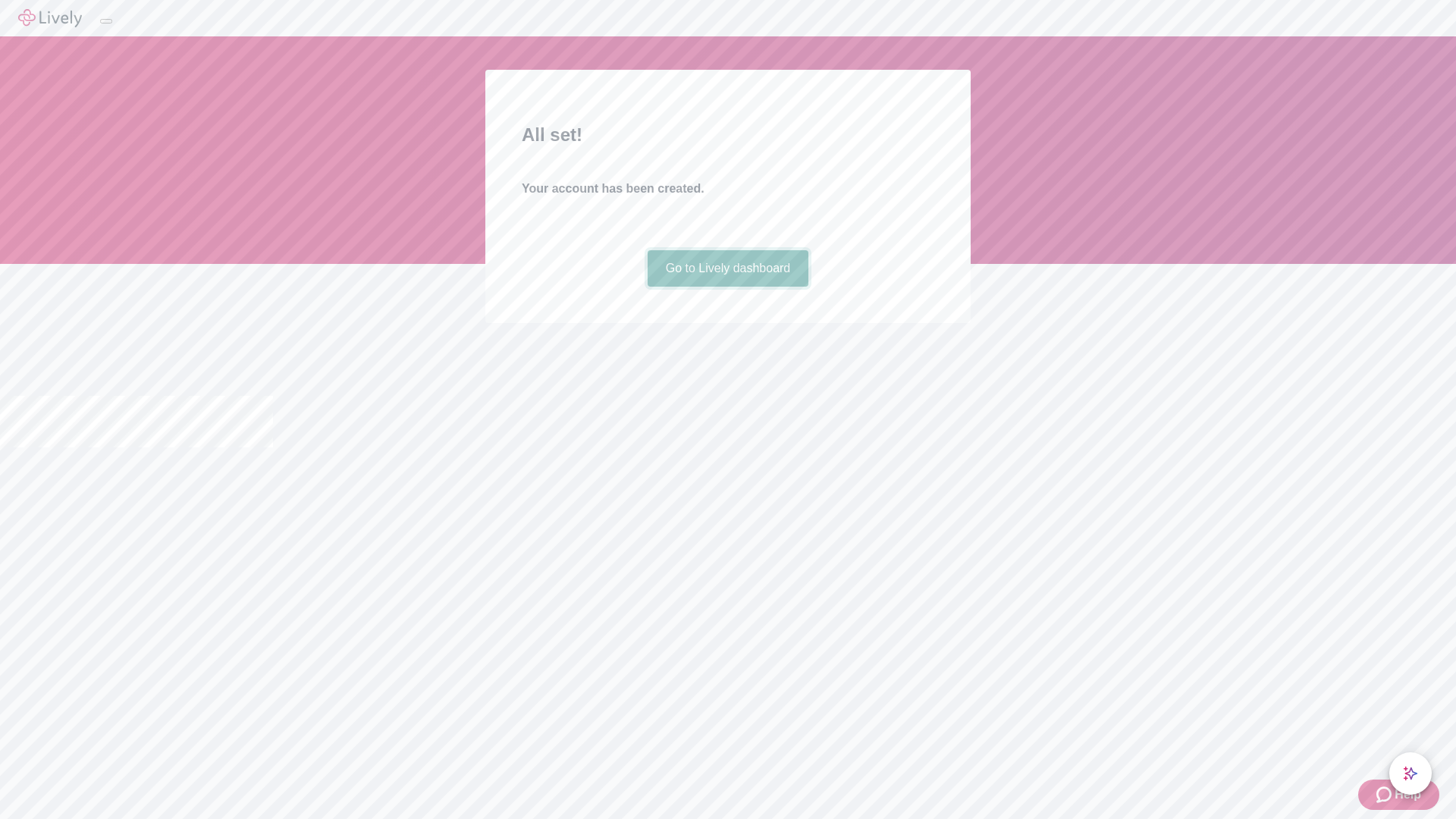
click at [727, 287] on link "Go to Lively dashboard" at bounding box center [728, 269] width 162 height 36
